Goal: Task Accomplishment & Management: Use online tool/utility

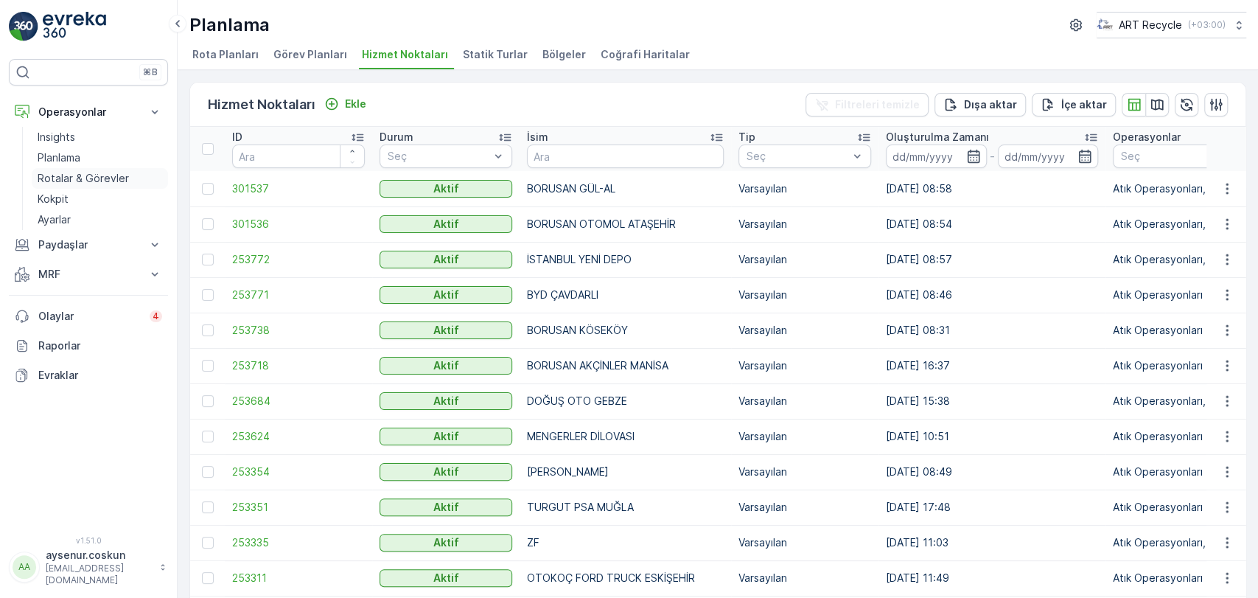
click at [81, 177] on p "Rotalar & Görevler" at bounding box center [83, 178] width 91 height 15
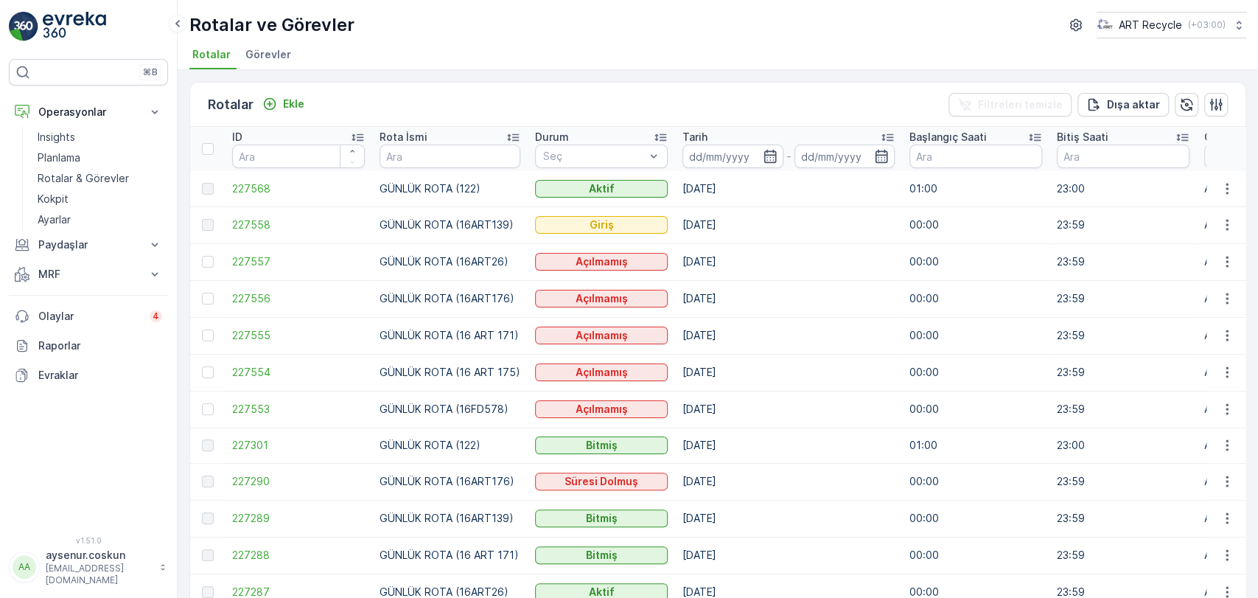
click at [214, 186] on div at bounding box center [209, 189] width 15 height 12
click at [245, 186] on span "227568" at bounding box center [298, 188] width 133 height 15
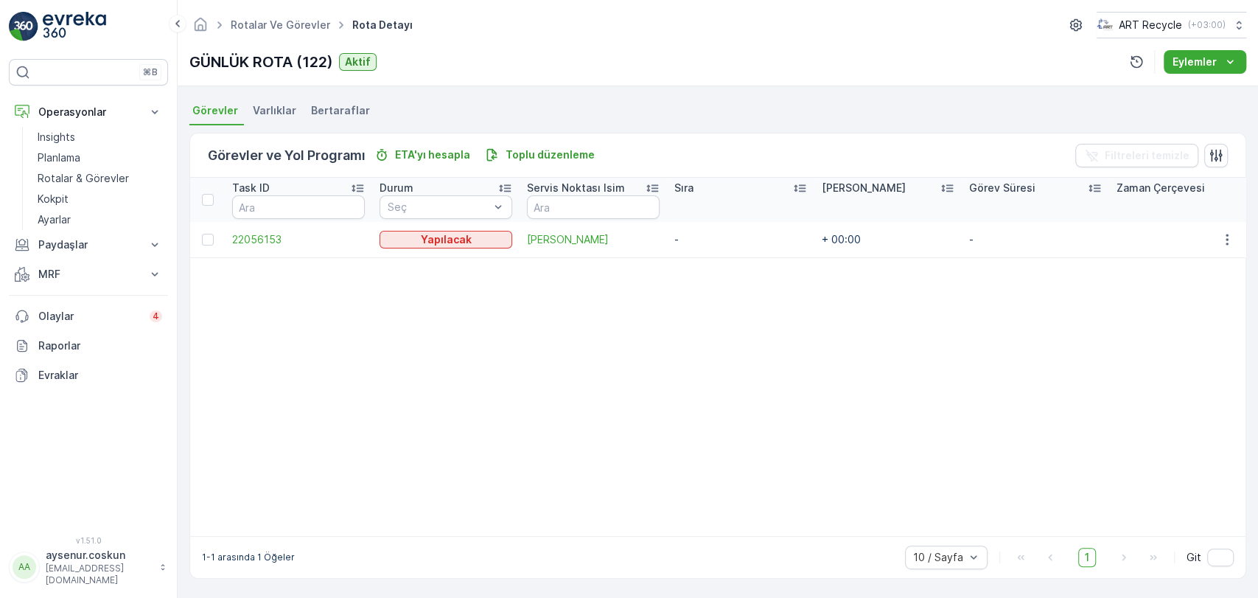
scroll to position [312, 0]
click at [1225, 234] on icon "button" at bounding box center [1226, 239] width 2 height 11
click at [1174, 325] on span "Rotadan kaldır" at bounding box center [1169, 321] width 71 height 15
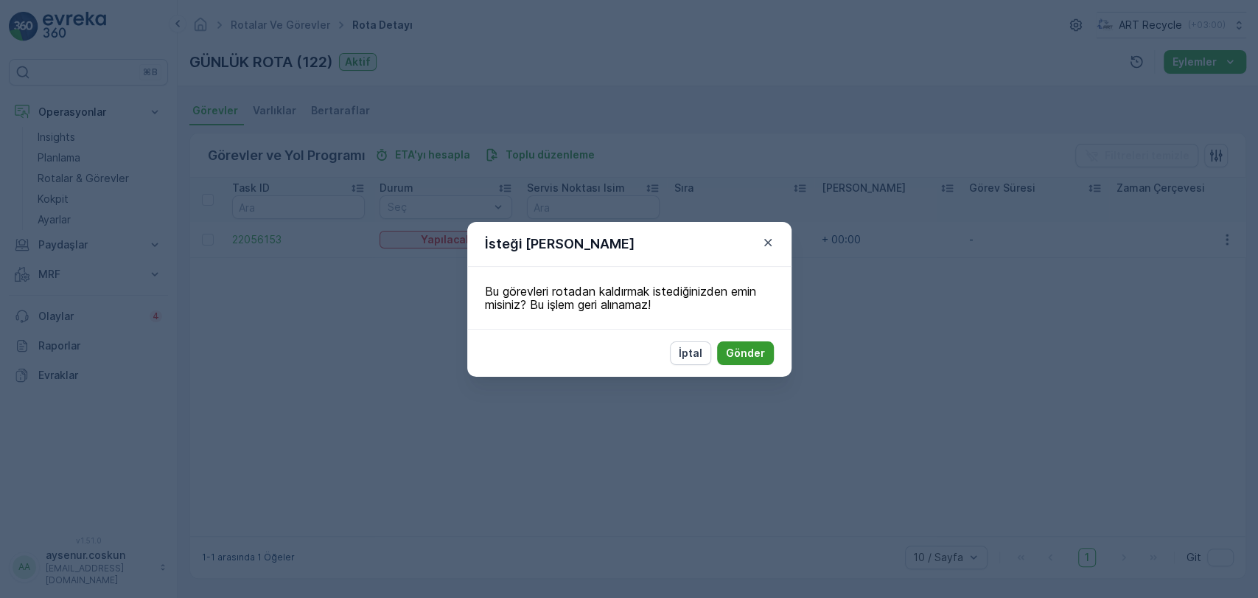
click at [752, 354] on p "Gönder" at bounding box center [745, 353] width 39 height 15
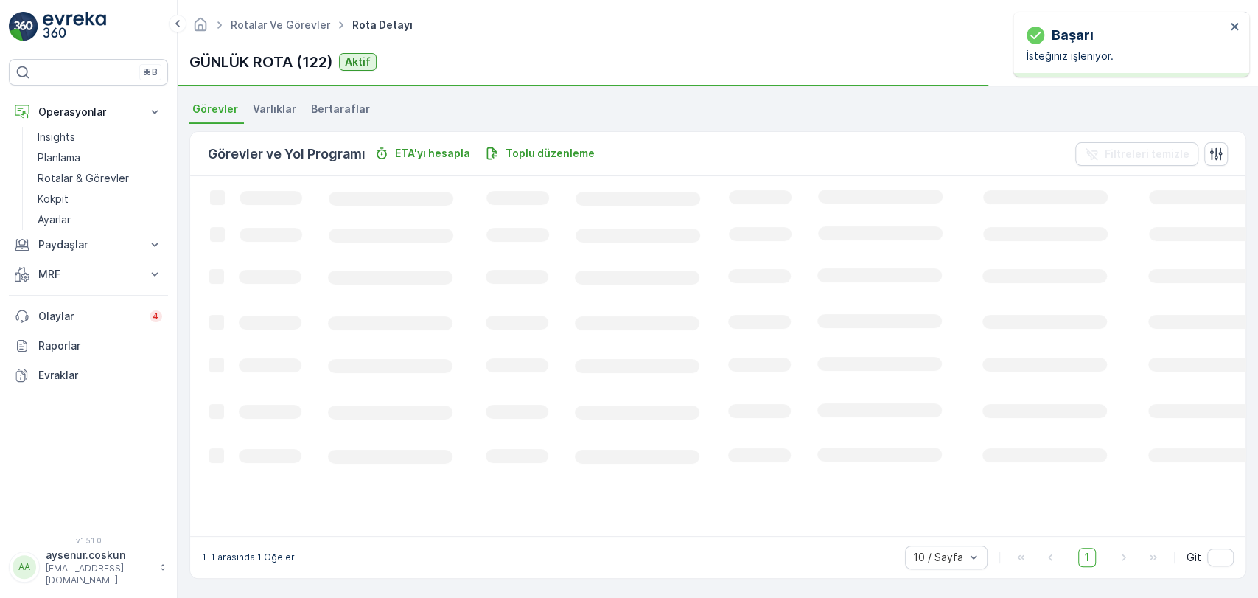
scroll to position [303, 0]
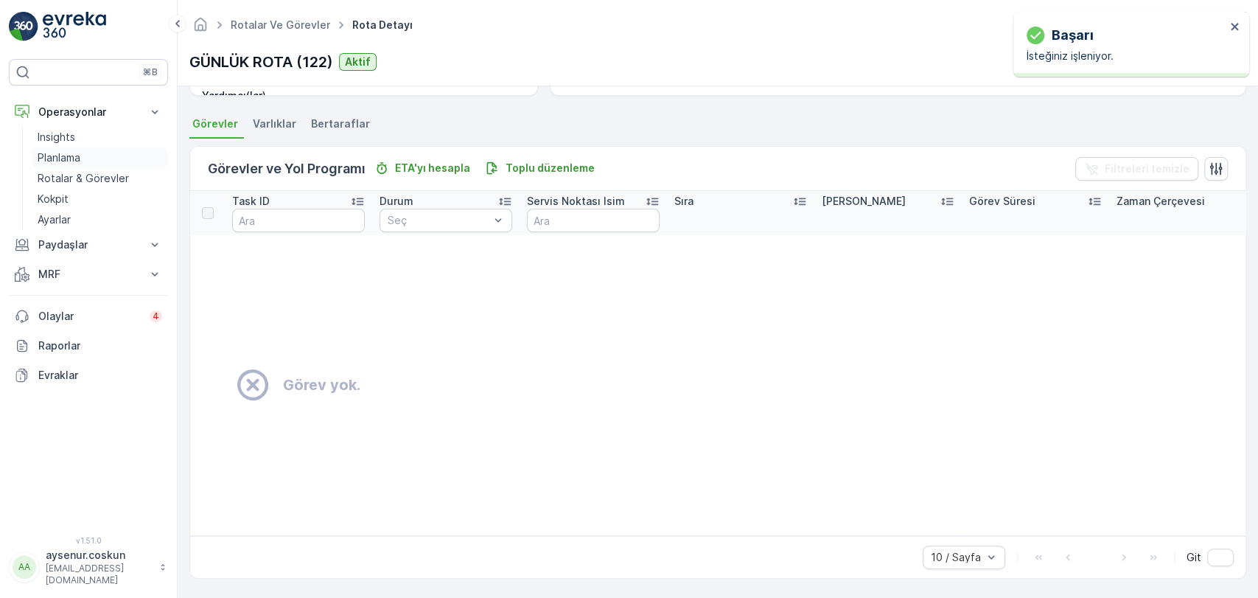
click at [80, 161] on p "Planlama" at bounding box center [59, 157] width 43 height 15
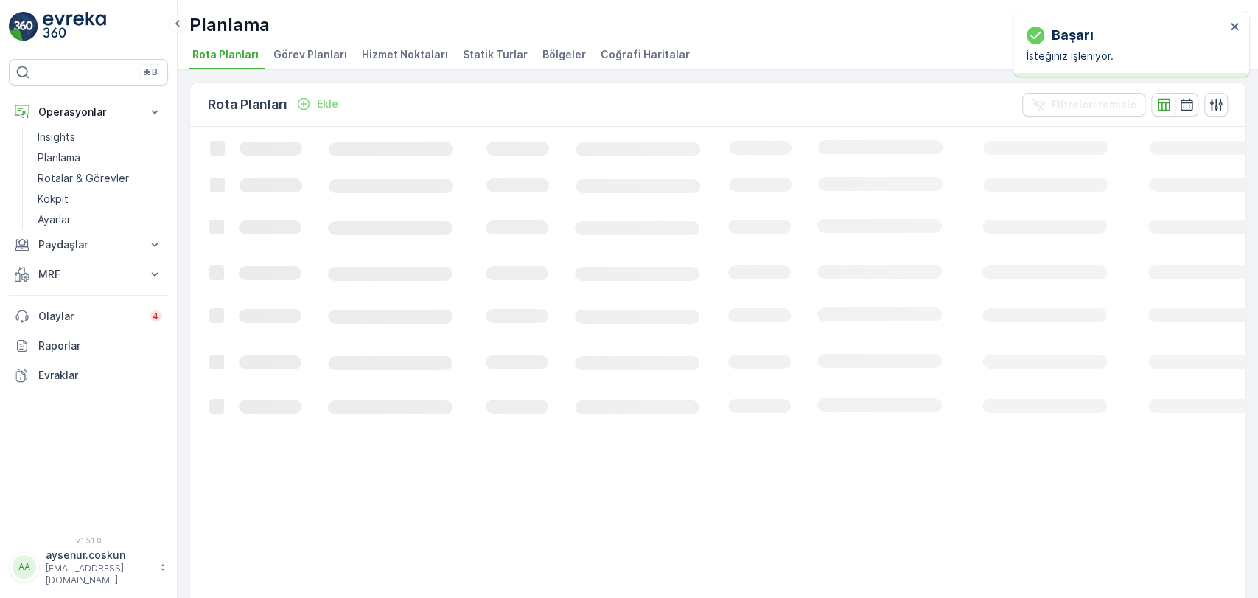
click at [418, 49] on span "Hizmet Noktaları" at bounding box center [405, 54] width 86 height 15
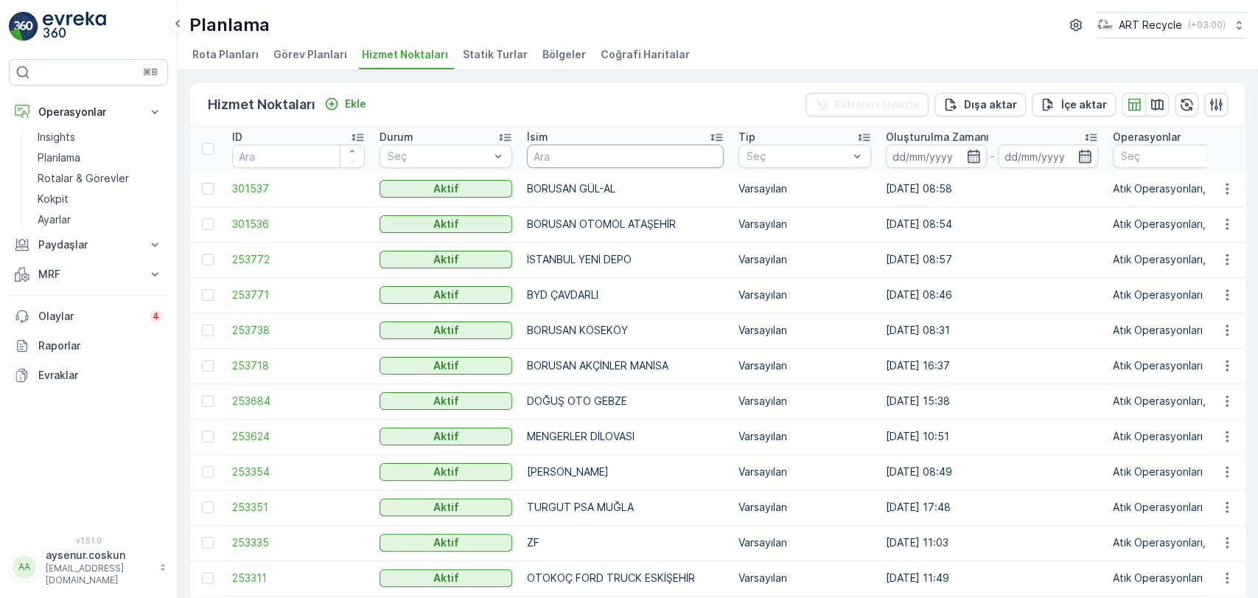
click at [626, 151] on input "text" at bounding box center [625, 156] width 197 height 24
type input "[PERSON_NAME]"
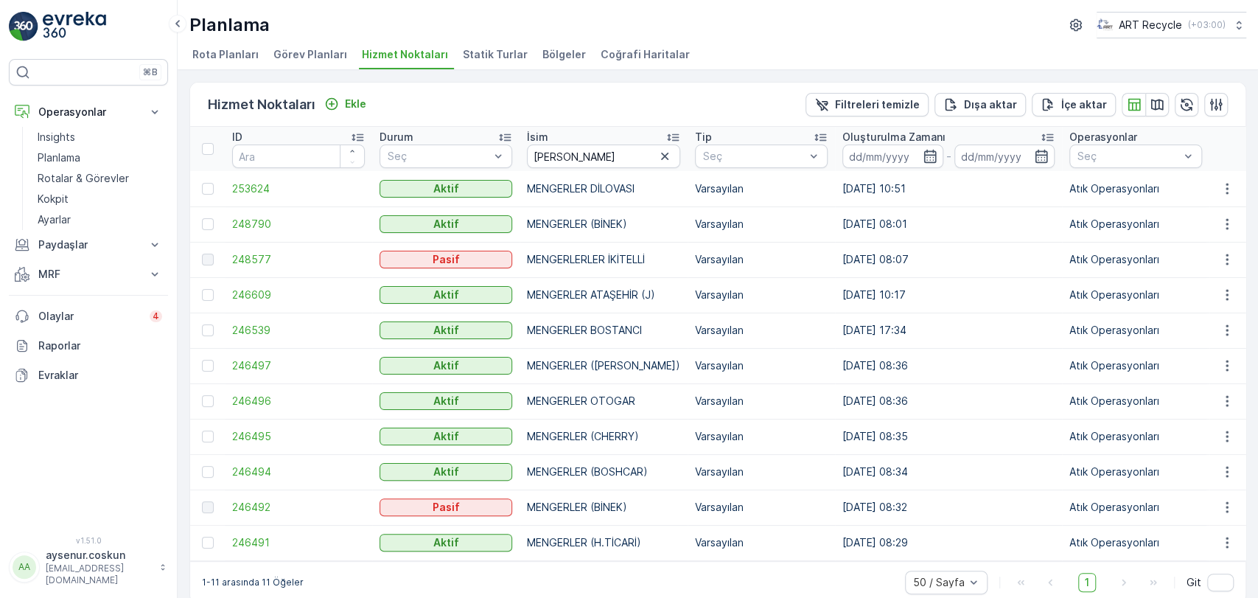
scroll to position [24, 0]
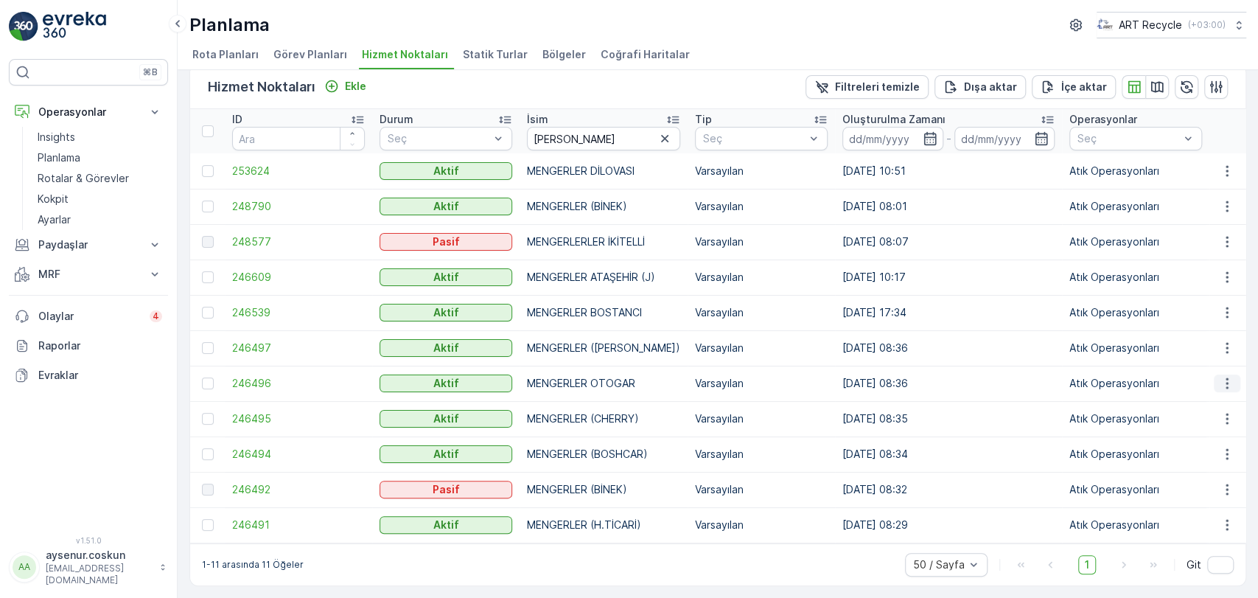
click at [1219, 376] on icon "button" at bounding box center [1226, 383] width 15 height 15
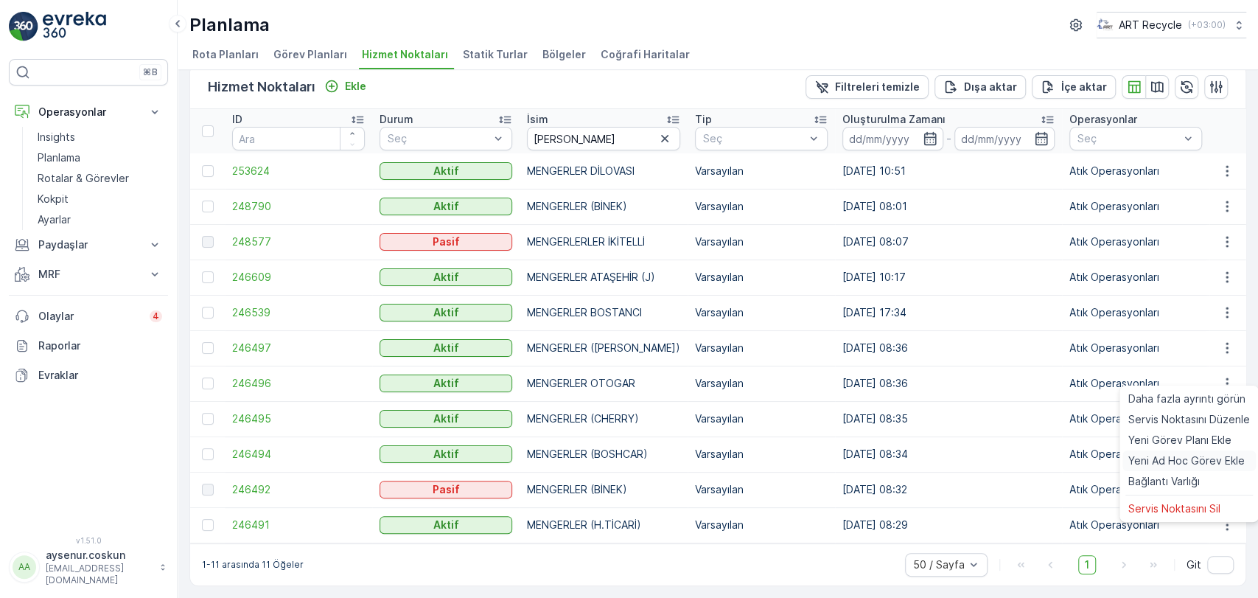
click at [1161, 463] on span "Yeni Ad Hoc Görev Ekle" at bounding box center [1186, 460] width 116 height 15
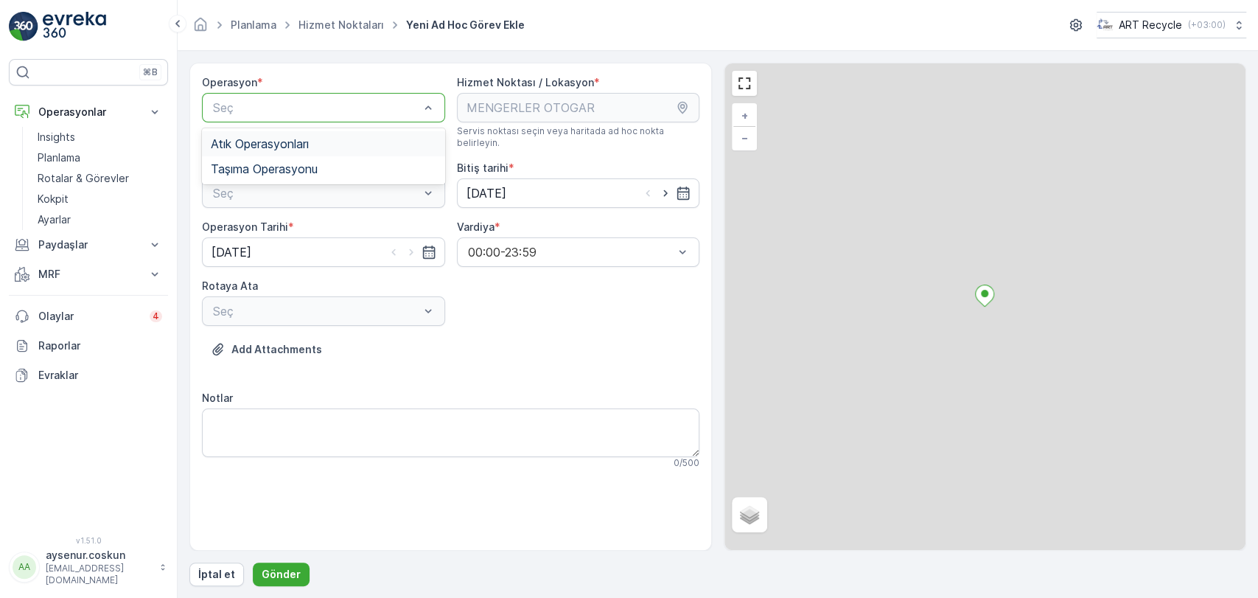
click at [281, 147] on span "Atık Operasyonları" at bounding box center [260, 143] width 98 height 13
click at [280, 178] on div "Seç" at bounding box center [323, 192] width 243 height 29
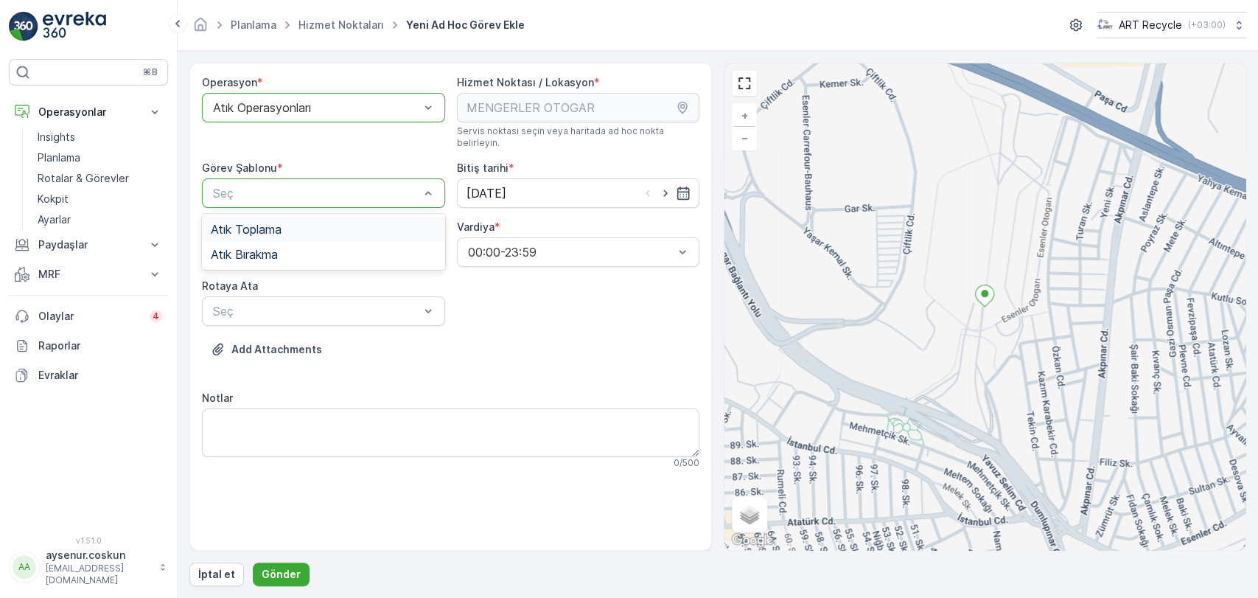
click at [278, 223] on span "Atık Toplama" at bounding box center [246, 229] width 71 height 13
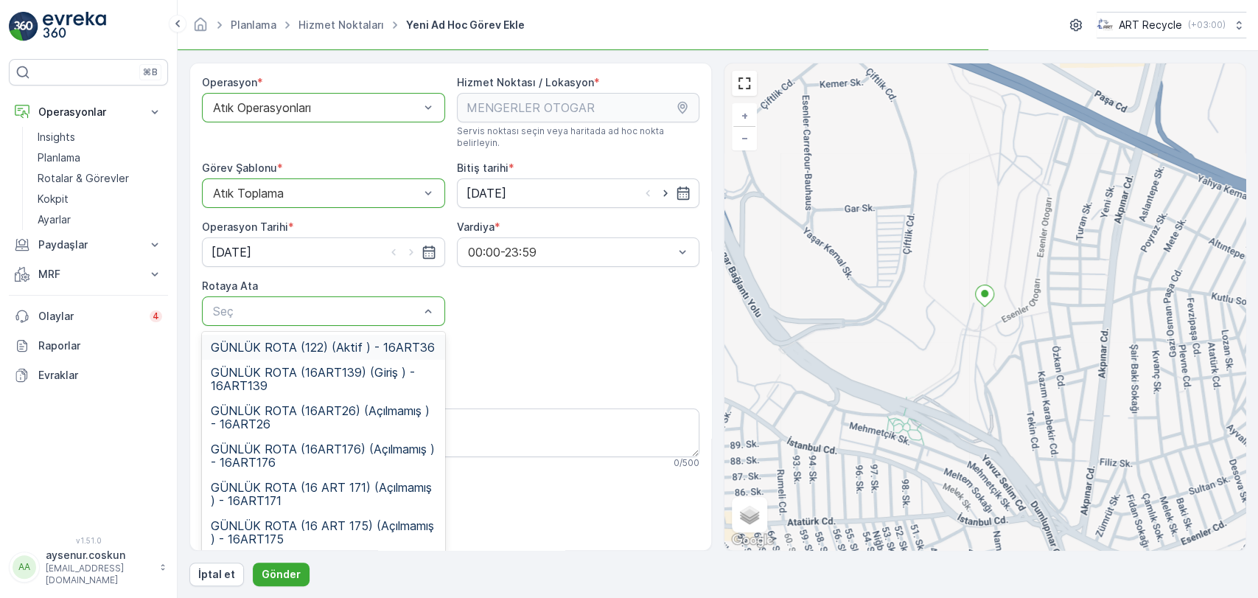
click at [286, 340] on span "GÜNLÜK ROTA (122) (Aktif ) - 16ART36" at bounding box center [323, 346] width 224 height 13
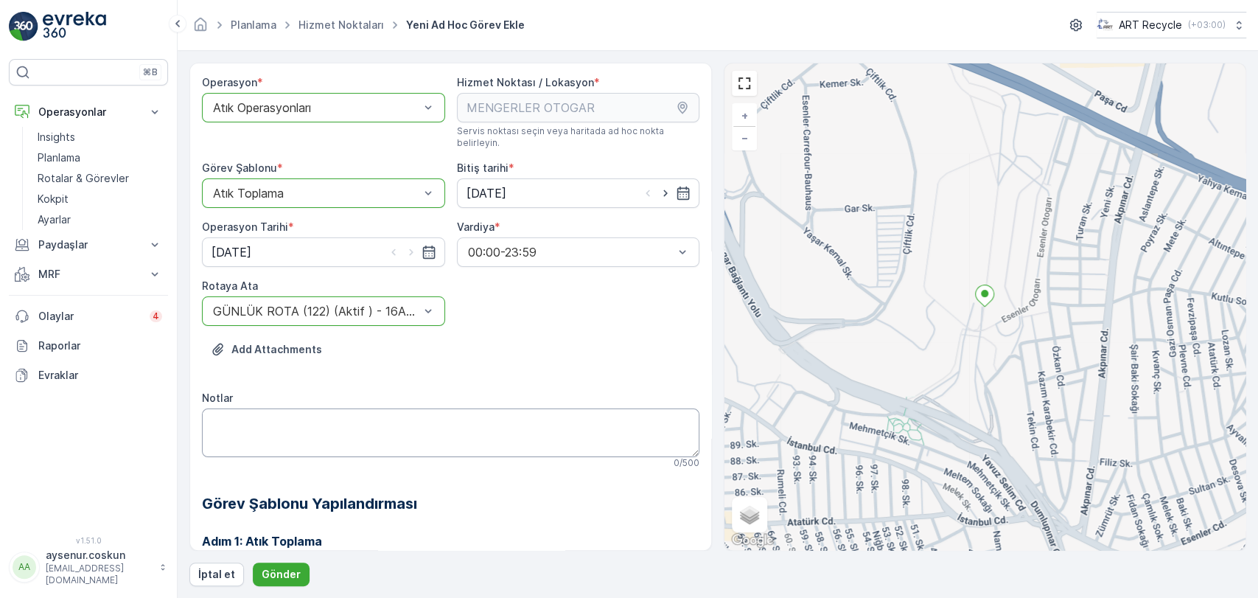
scroll to position [164, 0]
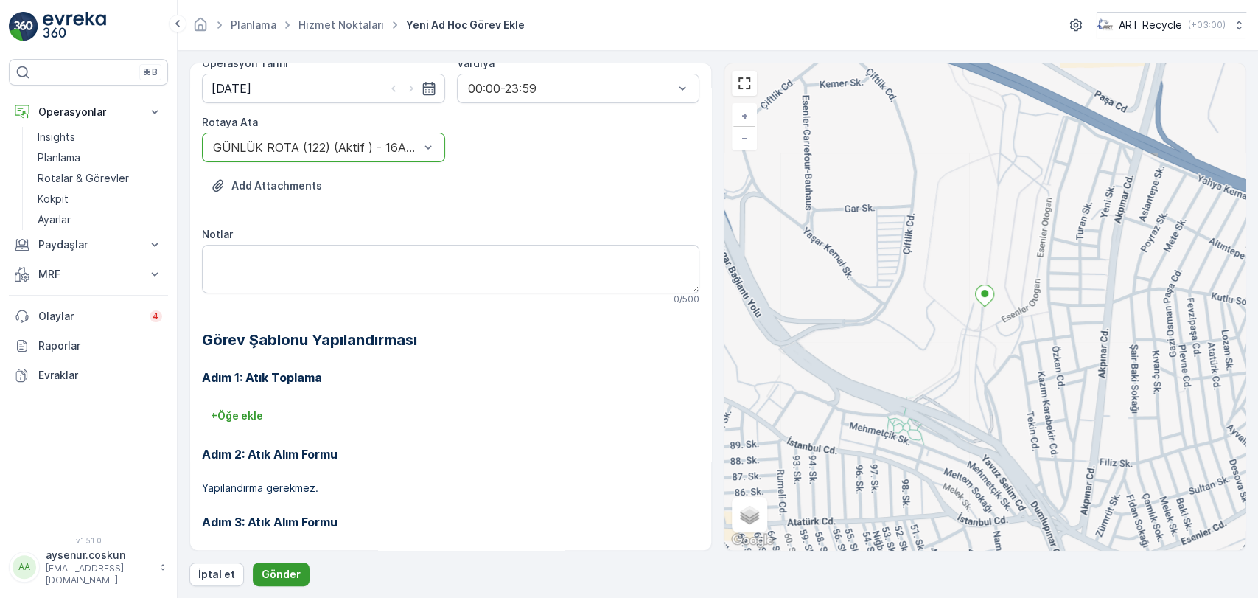
click at [265, 579] on p "Gönder" at bounding box center [281, 574] width 39 height 15
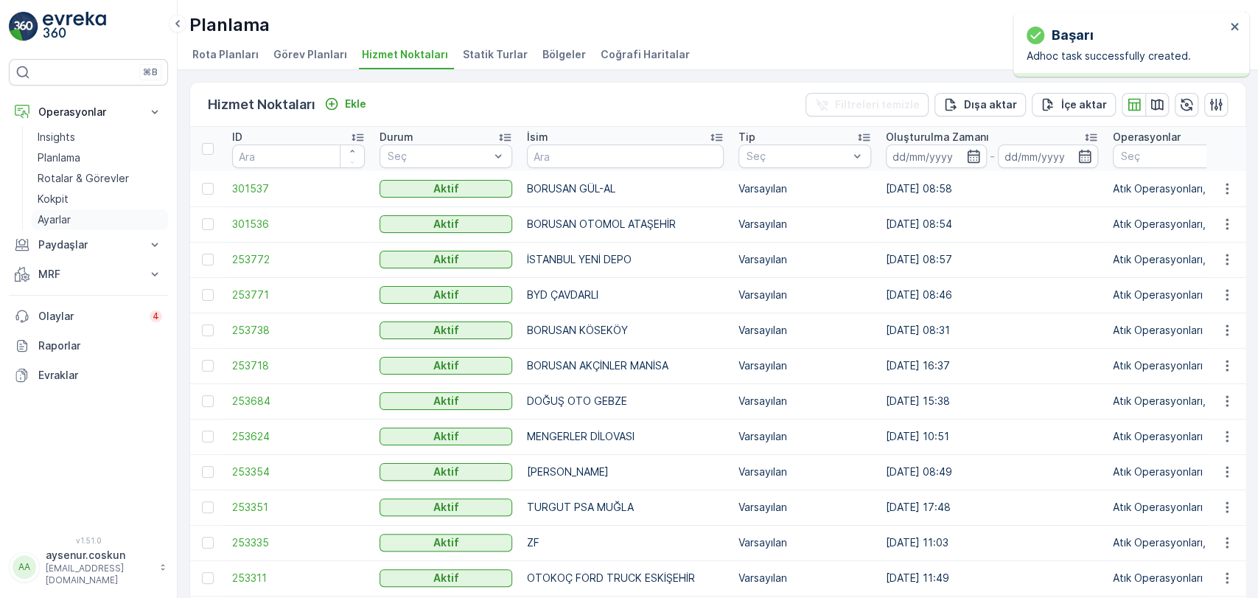
click at [87, 214] on link "Ayarlar" at bounding box center [100, 219] width 136 height 21
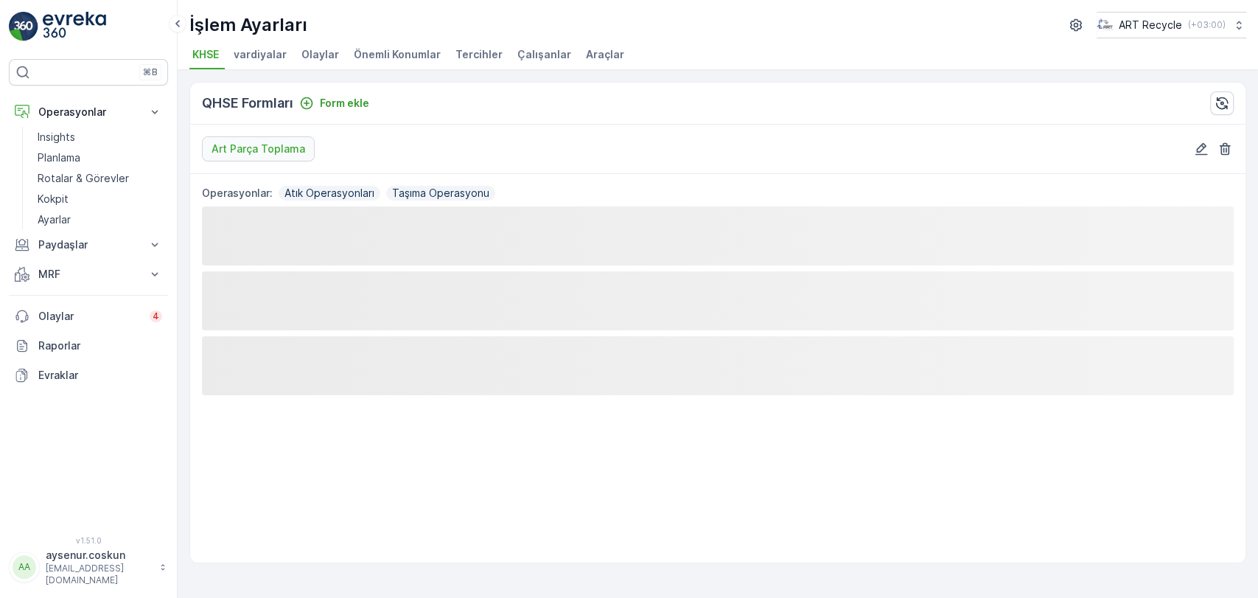
click at [522, 59] on span "Çalışanlar" at bounding box center [544, 54] width 54 height 15
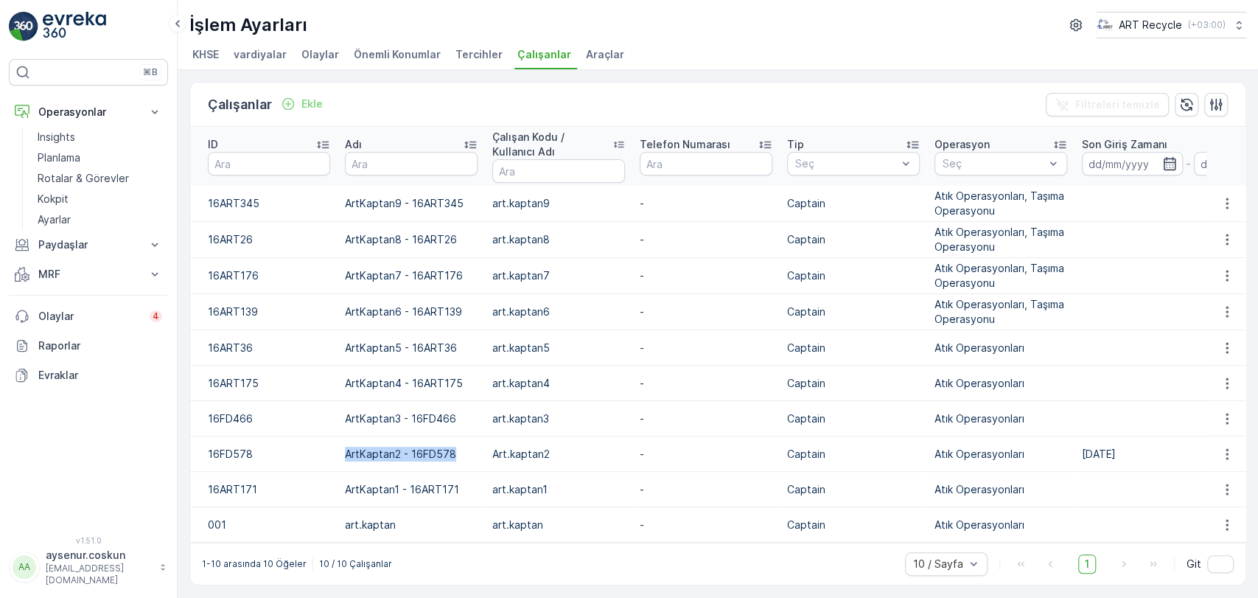
drag, startPoint x: 462, startPoint y: 454, endPoint x: 335, endPoint y: 456, distance: 126.8
click at [335, 456] on tr "16FD578 ArtKaptan2 - 16FD578 Art.kaptan2 - Captain [PERSON_NAME] Operasyonları …" at bounding box center [765, 453] width 1151 height 35
click at [425, 455] on p "ArtKaptan2 - 16FD578" at bounding box center [411, 454] width 133 height 15
drag, startPoint x: 51, startPoint y: 19, endPoint x: 47, endPoint y: 27, distance: 8.9
click at [51, 19] on img at bounding box center [74, 26] width 63 height 29
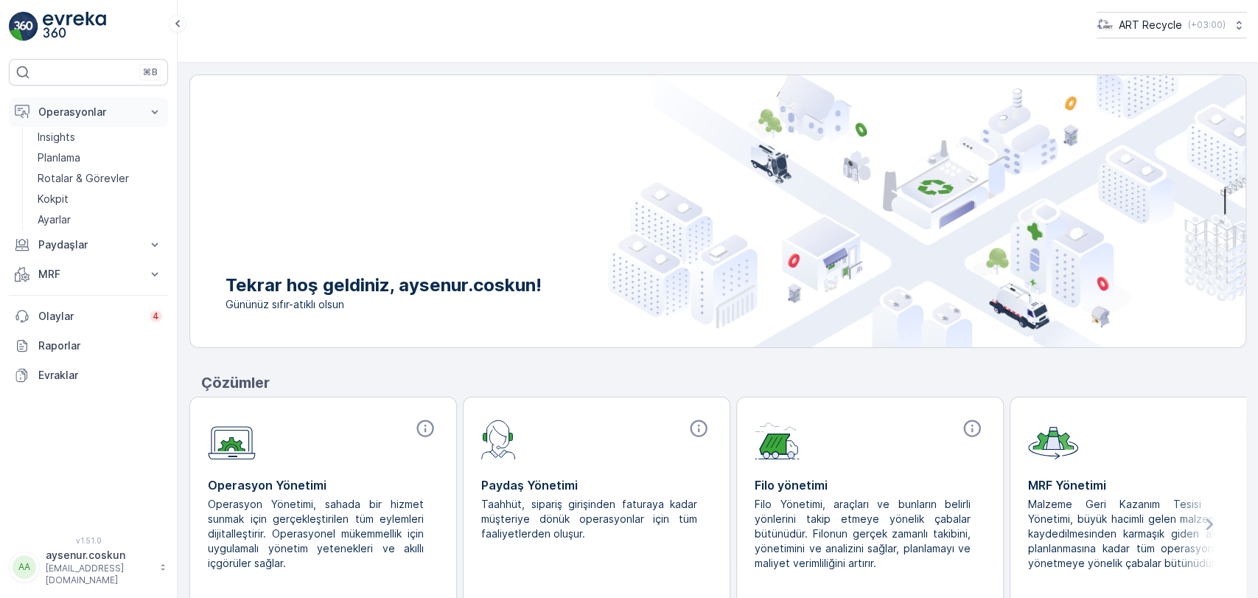
click at [63, 108] on p "Operasyonlar" at bounding box center [88, 112] width 100 height 15
